Goal: Task Accomplishment & Management: Use online tool/utility

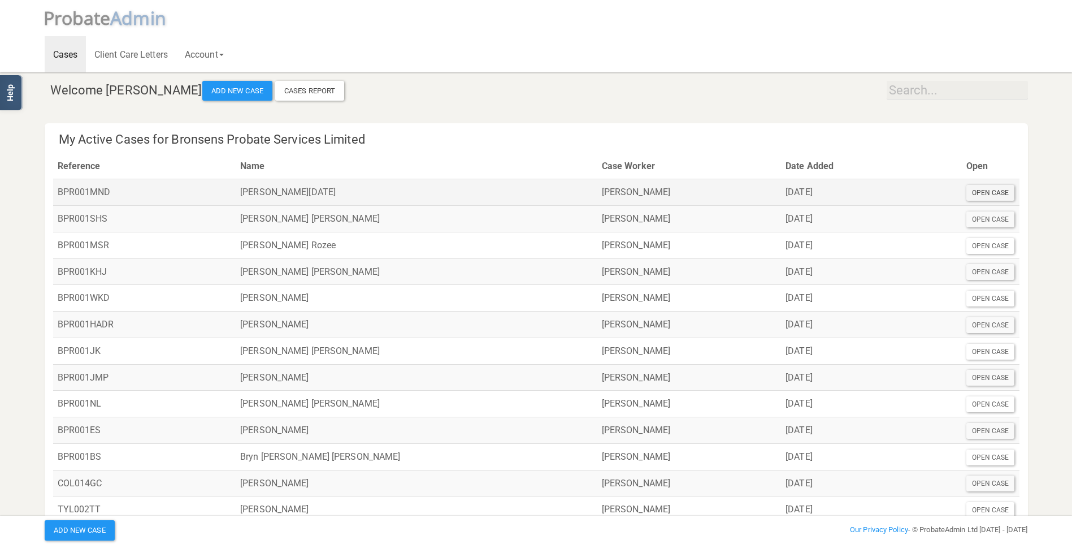
click at [996, 196] on div "Open Case" at bounding box center [991, 193] width 49 height 16
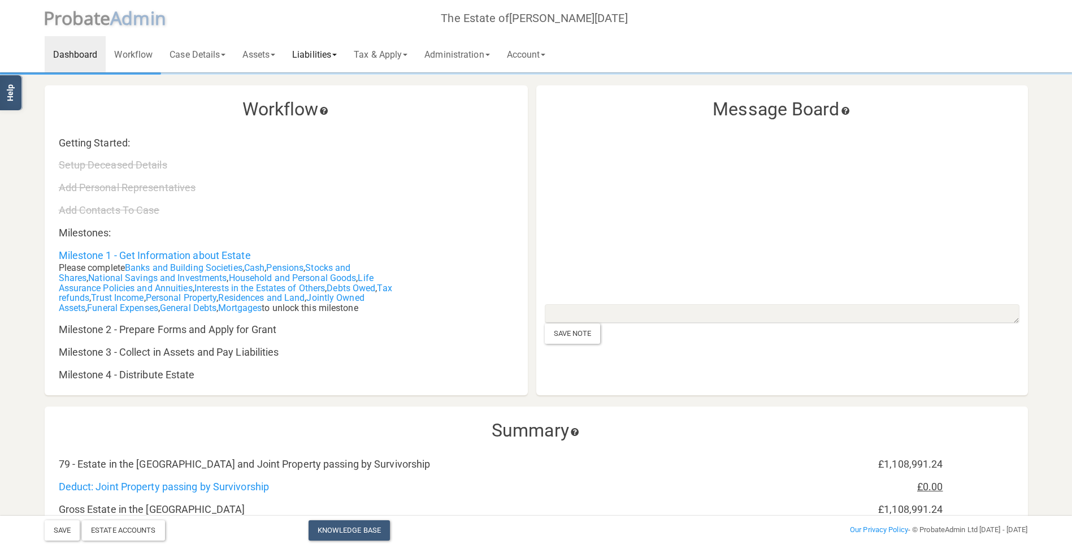
click at [315, 54] on link "Liabilities" at bounding box center [315, 54] width 62 height 36
click at [338, 101] on link "General Creditors" at bounding box center [329, 100] width 90 height 17
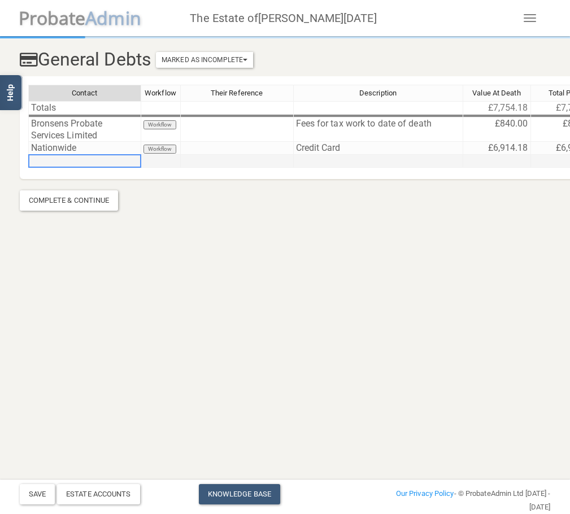
click at [63, 163] on td at bounding box center [84, 161] width 113 height 13
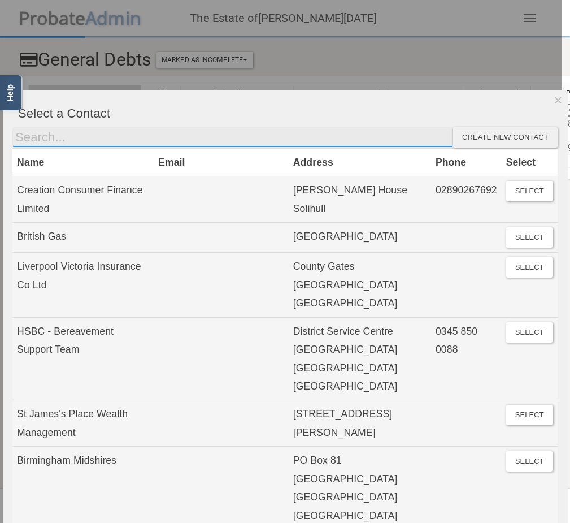
click at [66, 139] on input "text" at bounding box center [232, 137] width 441 height 20
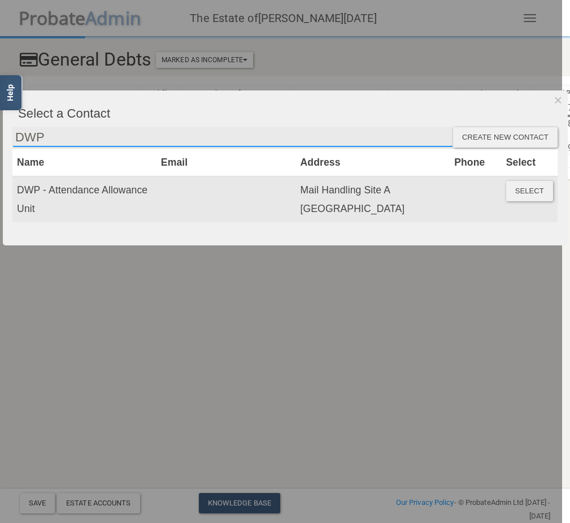
type input "DWP"
click at [545, 194] on button "Select" at bounding box center [530, 191] width 47 height 20
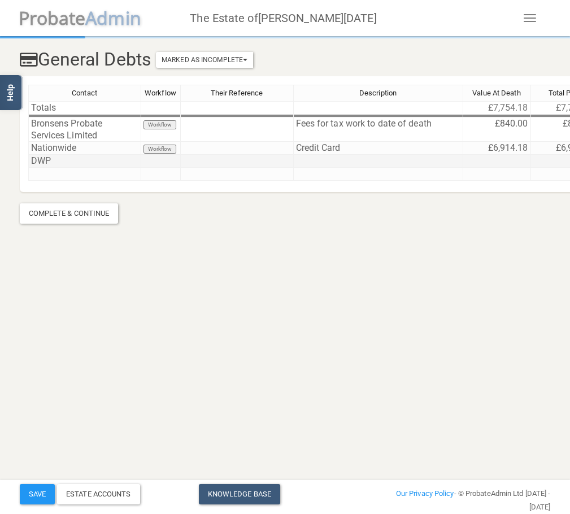
click at [488, 162] on td at bounding box center [498, 161] width 68 height 13
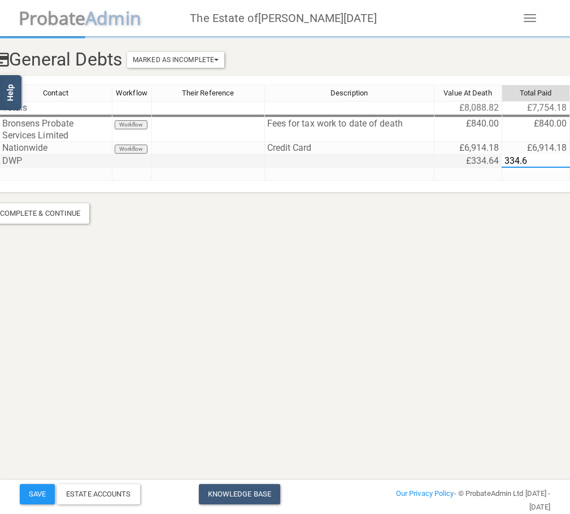
type textarea "334.64"
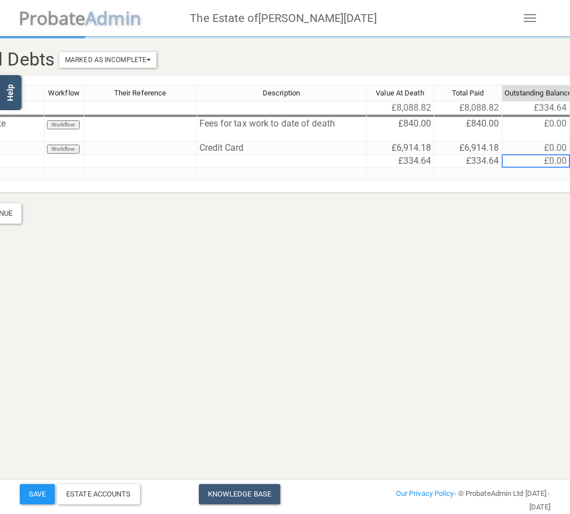
click at [30, 483] on div "Save Estate Accounts Knowledge Base Add New Case Our Privacy Policy - © Probate…" at bounding box center [285, 497] width 548 height 34
click at [45, 501] on button "Save" at bounding box center [37, 494] width 35 height 20
